Goal: Information Seeking & Learning: Learn about a topic

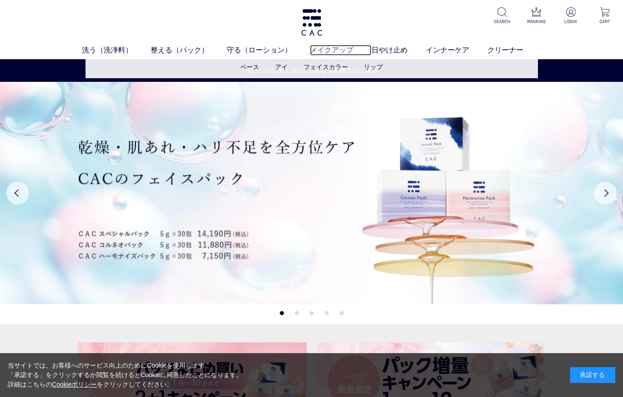
click at [336, 51] on link "メイクアップ" at bounding box center [341, 50] width 62 height 11
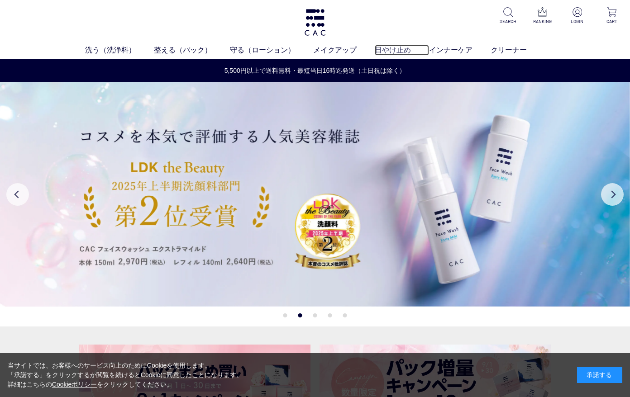
click at [404, 49] on link "日やけ止め" at bounding box center [402, 50] width 54 height 11
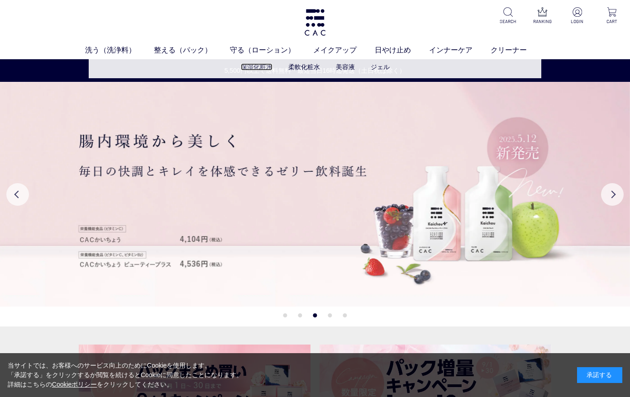
click at [258, 63] on link "保湿化粧水" at bounding box center [257, 66] width 32 height 7
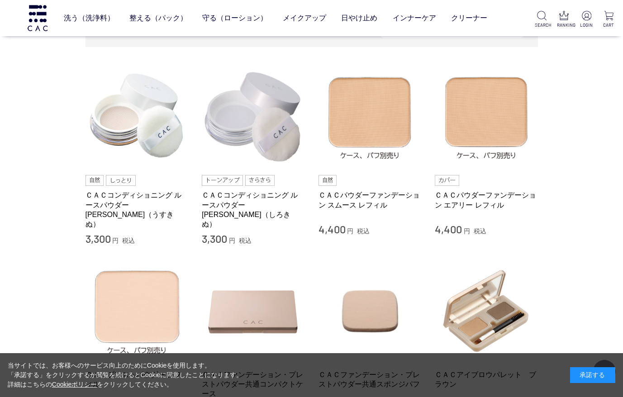
scroll to position [45, 0]
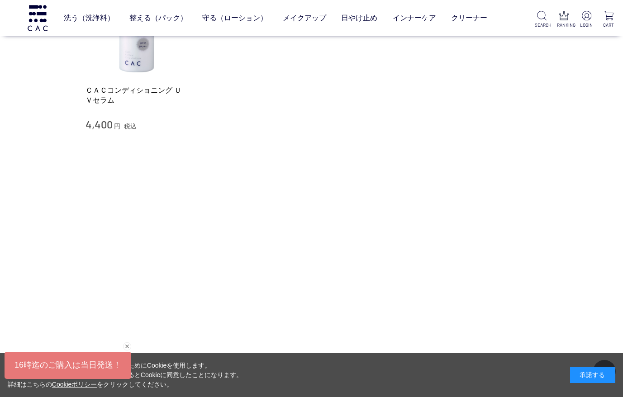
scroll to position [226, 0]
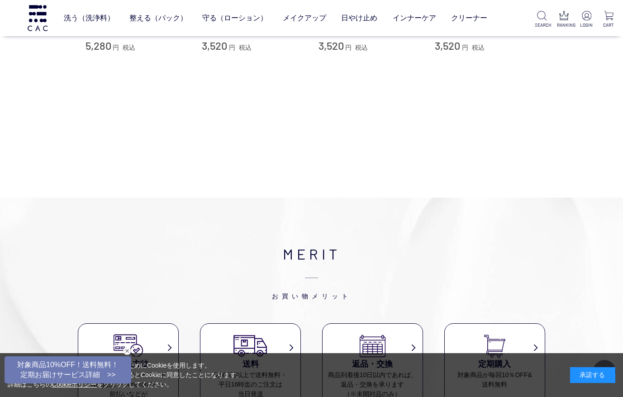
scroll to position [136, 0]
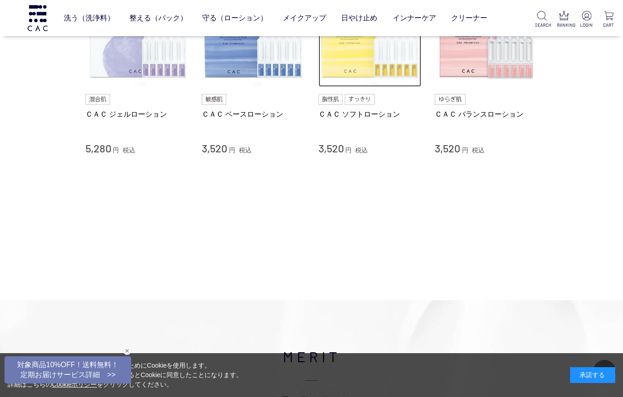
click at [358, 67] on img at bounding box center [369, 35] width 103 height 103
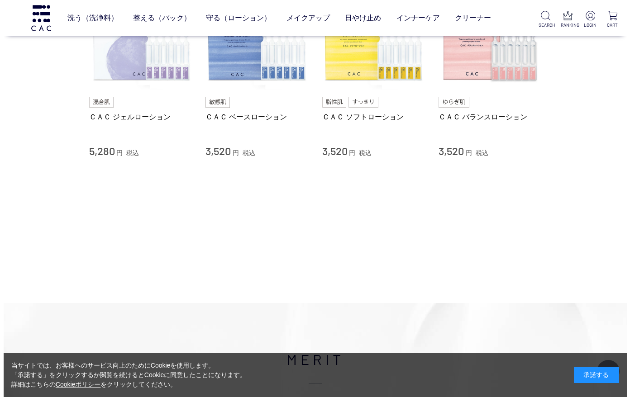
scroll to position [0, 0]
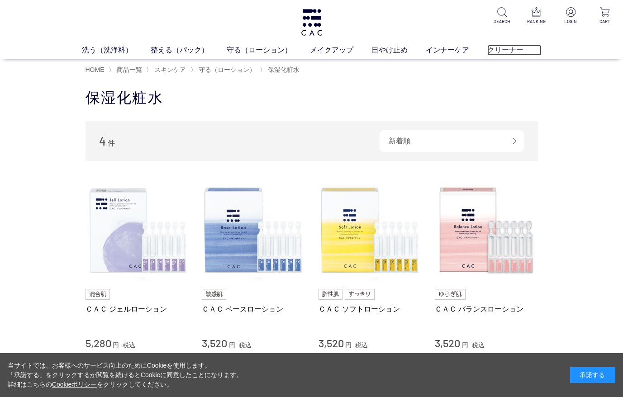
click at [505, 54] on link "クリーナー" at bounding box center [514, 50] width 54 height 11
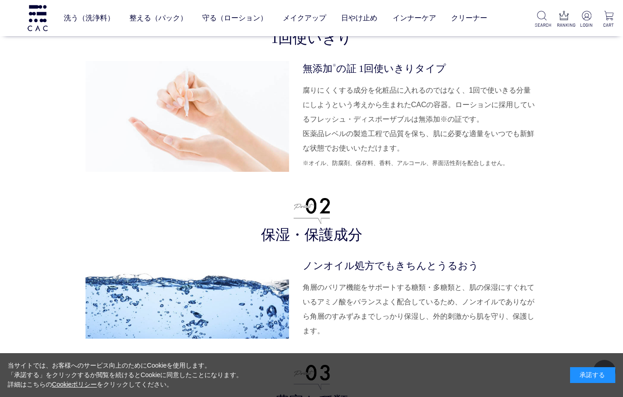
scroll to position [2262, 0]
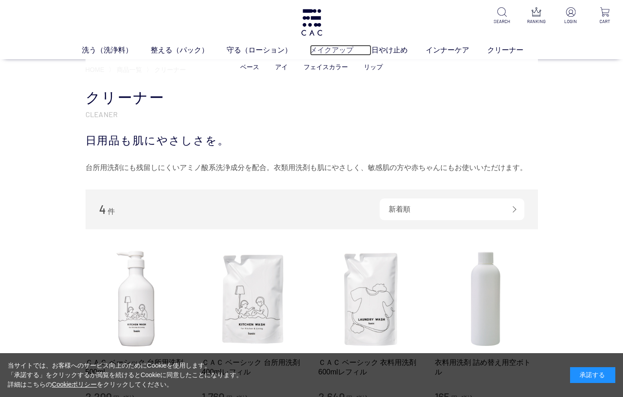
click at [324, 50] on link "メイクアップ" at bounding box center [341, 50] width 62 height 11
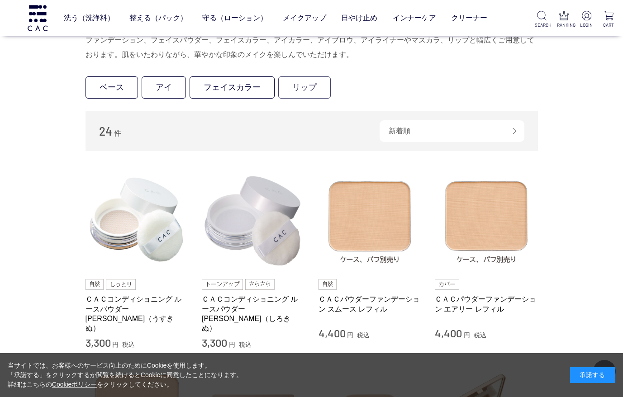
scroll to position [271, 0]
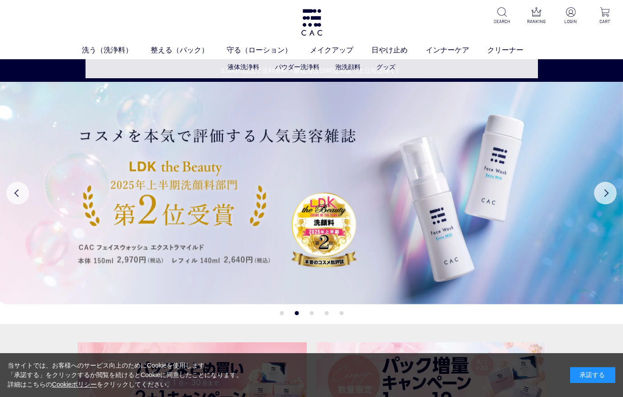
click at [161, 76] on ul "液体洗浄料 パウダー洗浄料 泡洗顔料 グッズ" at bounding box center [312, 67] width 452 height 22
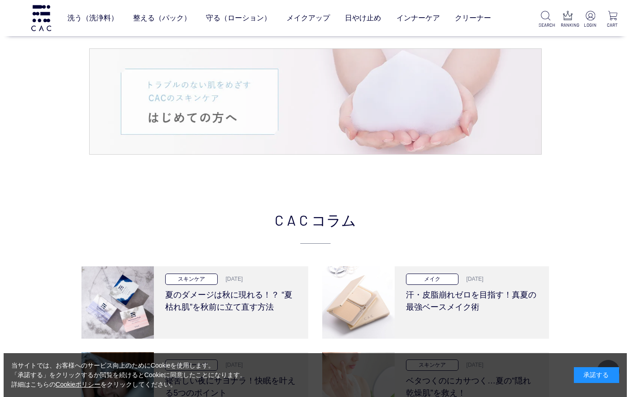
scroll to position [1583, 0]
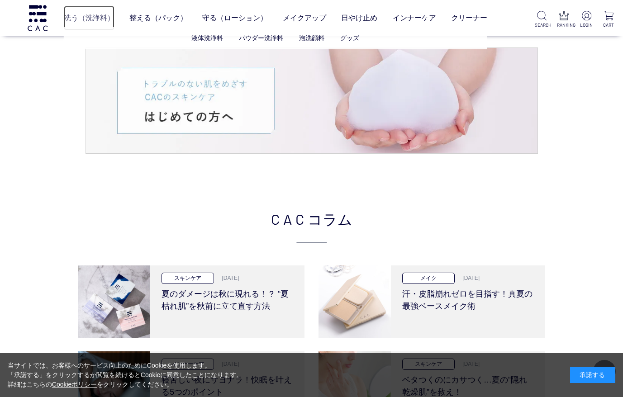
click at [94, 20] on link "洗う（洗浄料）" at bounding box center [89, 18] width 51 height 24
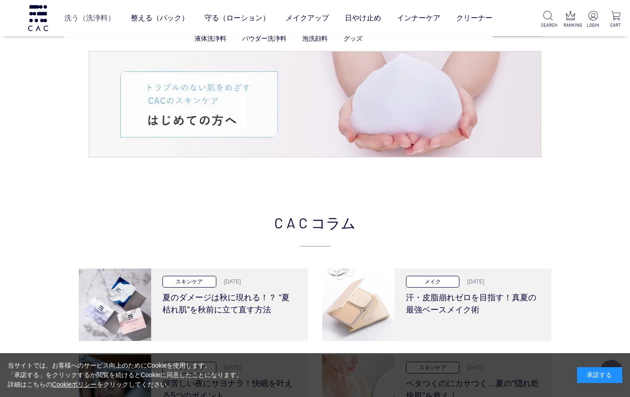
scroll to position [1586, 0]
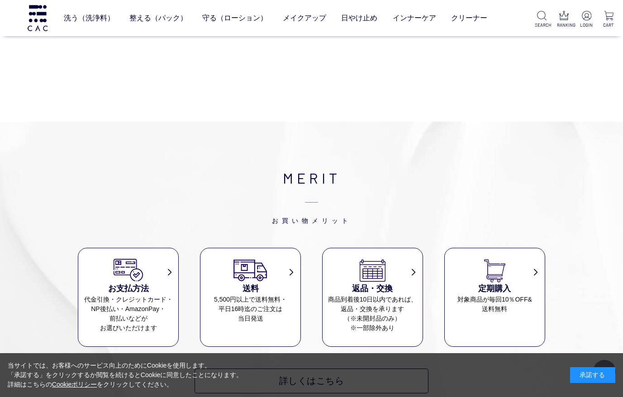
scroll to position [995, 0]
